Goal: Find specific page/section: Find specific page/section

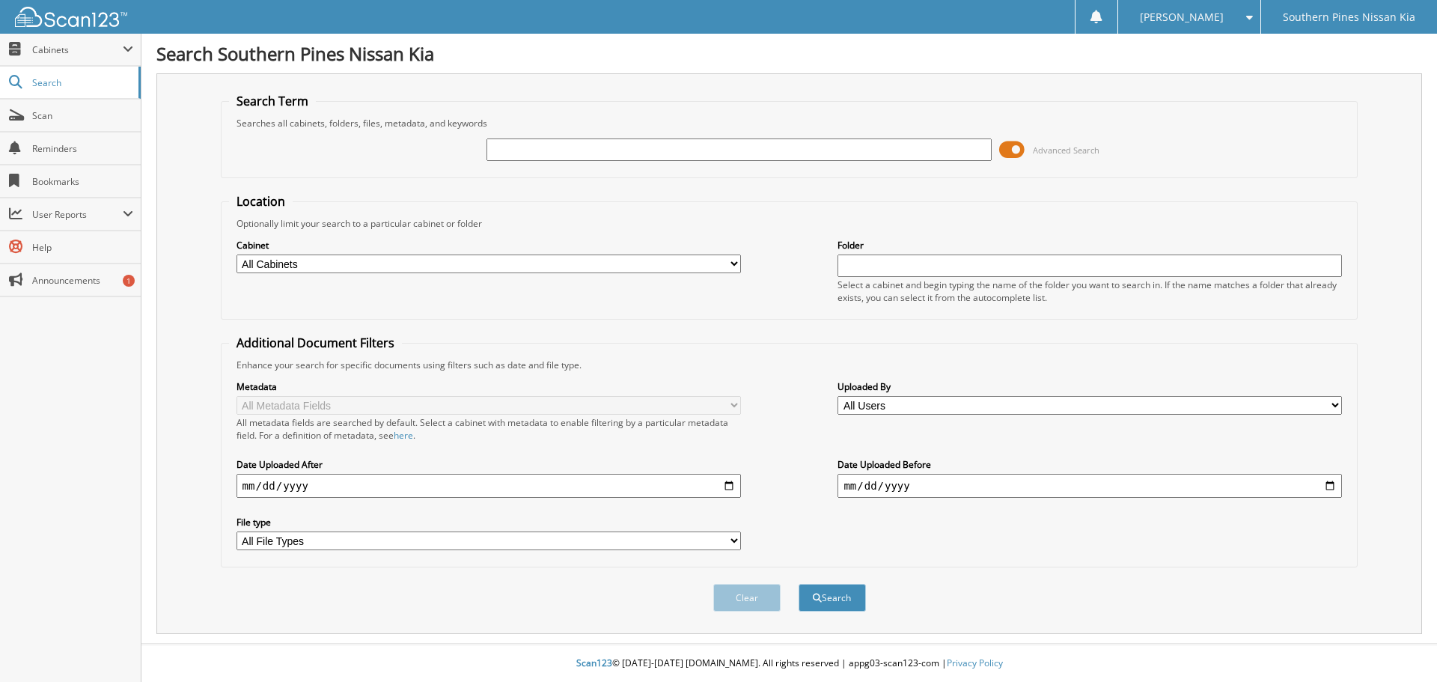
click at [808, 144] on input "text" at bounding box center [738, 149] width 504 height 22
type input "K4551"
click at [840, 599] on button "Search" at bounding box center [831, 598] width 67 height 28
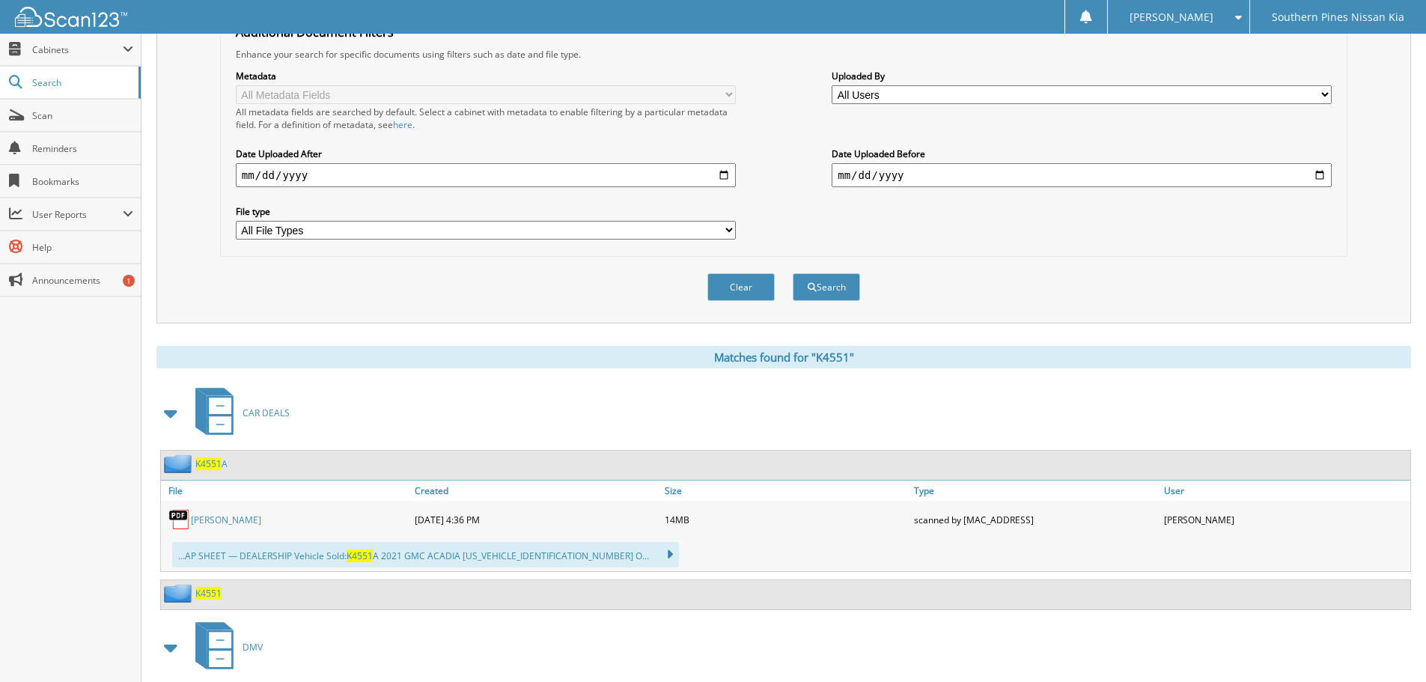
scroll to position [374, 0]
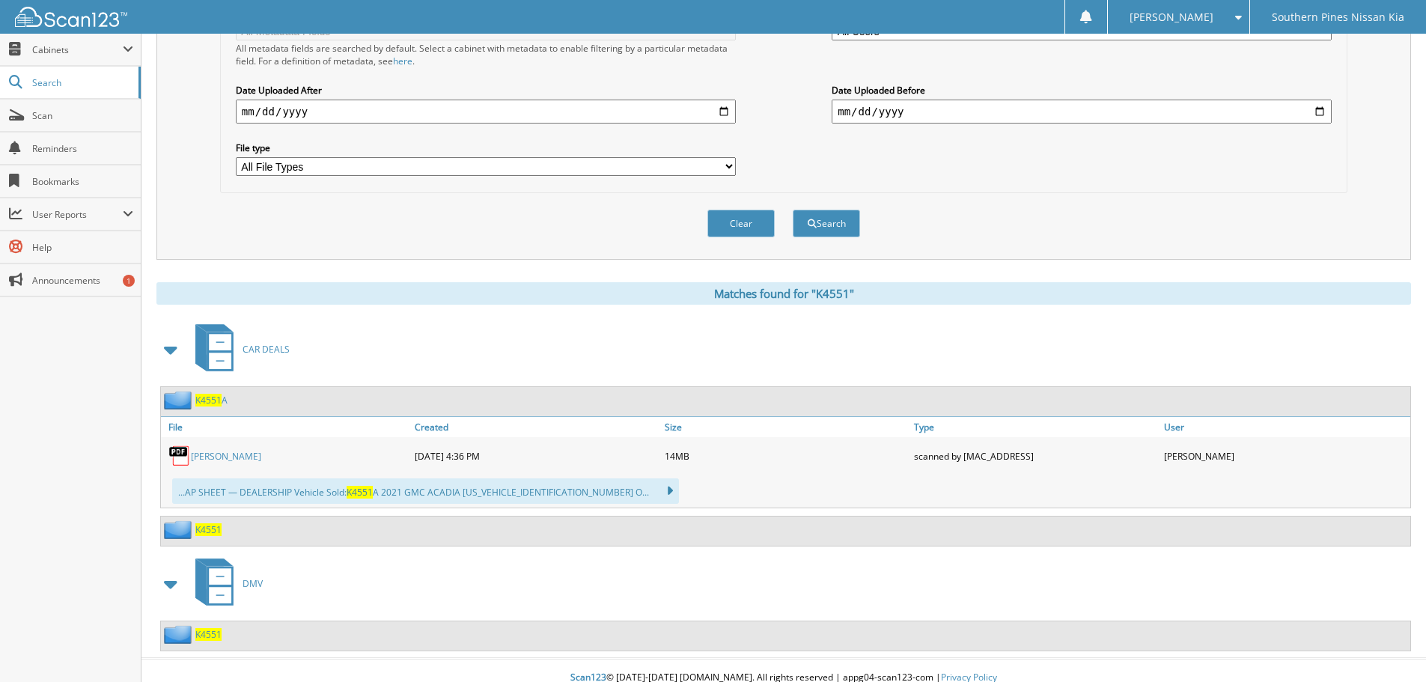
click at [238, 454] on link "[PERSON_NAME]" at bounding box center [226, 456] width 70 height 13
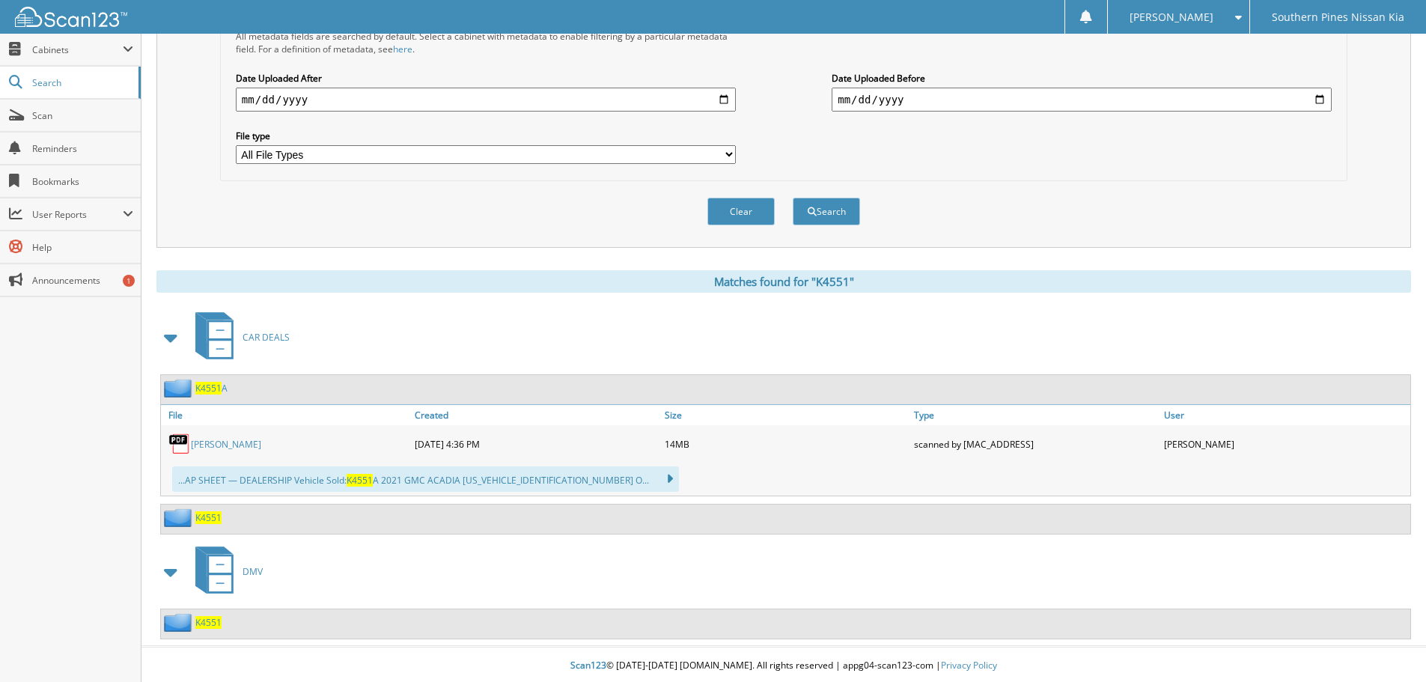
scroll to position [389, 0]
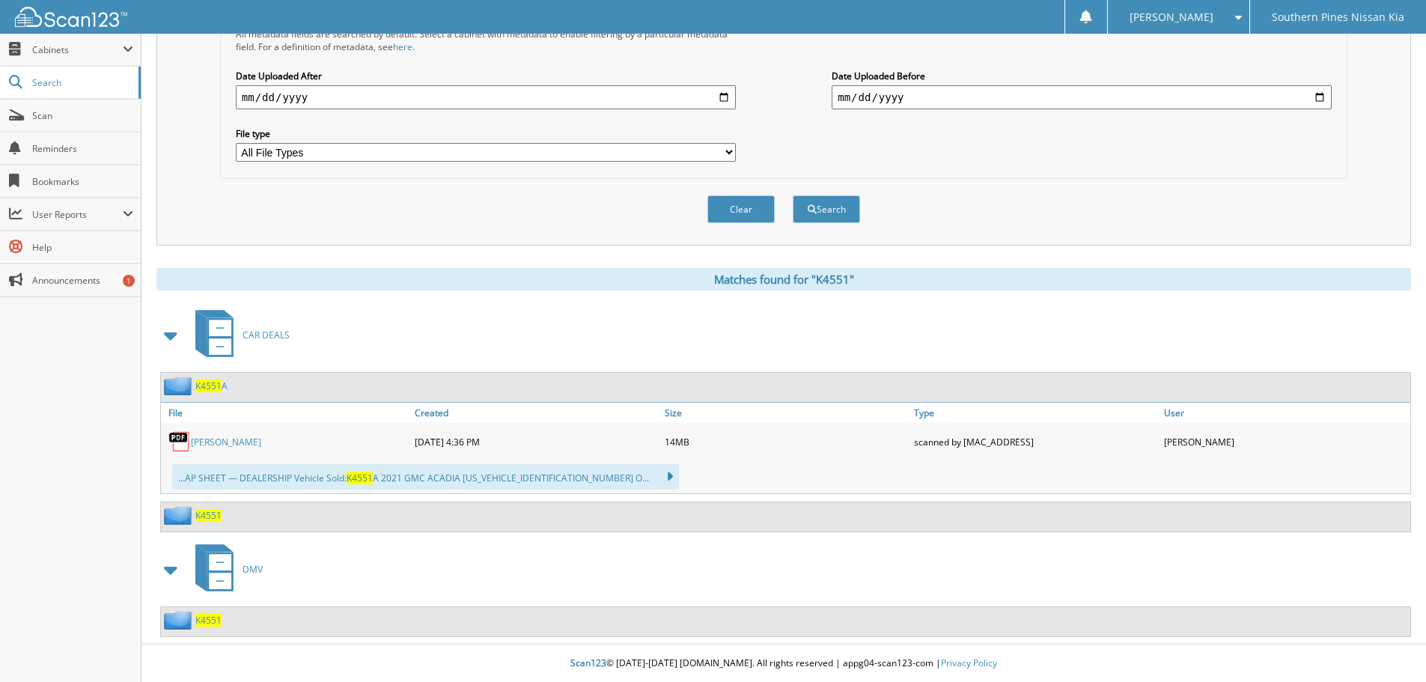
click at [207, 621] on span "K4551" at bounding box center [208, 620] width 26 height 13
click at [209, 513] on span "K4551" at bounding box center [208, 515] width 26 height 13
